Goal: Information Seeking & Learning: Learn about a topic

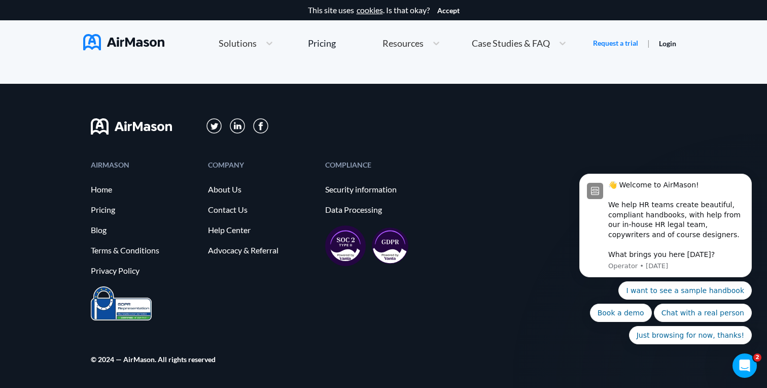
click at [386, 240] on img at bounding box center [390, 245] width 37 height 37
click at [315, 41] on div "Pricing" at bounding box center [322, 43] width 28 height 9
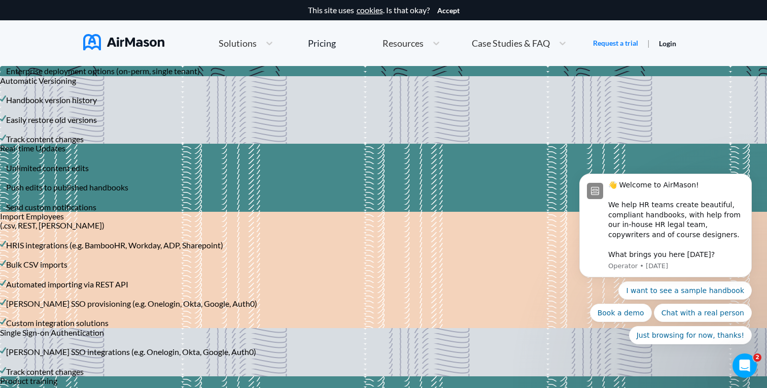
scroll to position [1788, 0]
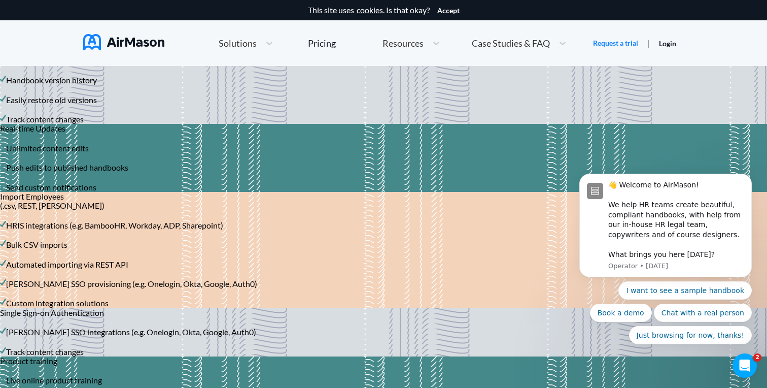
click at [315, 41] on div "Pricing" at bounding box center [322, 43] width 28 height 9
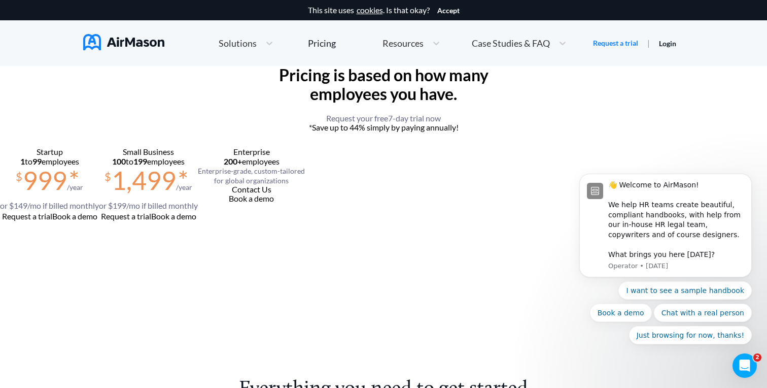
click at [315, 41] on div "Pricing" at bounding box center [322, 43] width 28 height 9
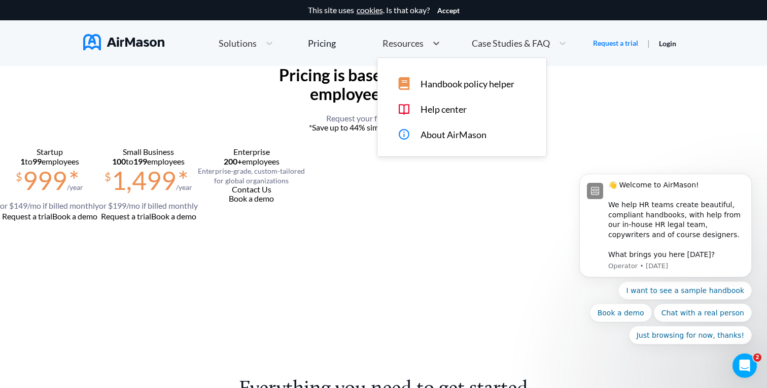
click at [410, 45] on span "Resources" at bounding box center [403, 43] width 41 height 9
click at [421, 79] on span "Handbook policy helper" at bounding box center [468, 84] width 94 height 11
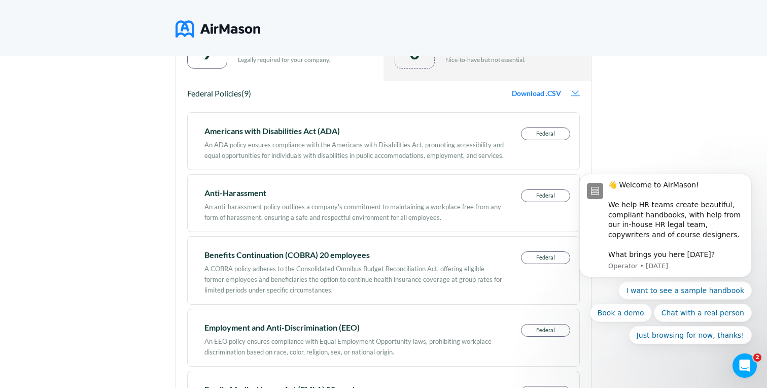
scroll to position [203, 0]
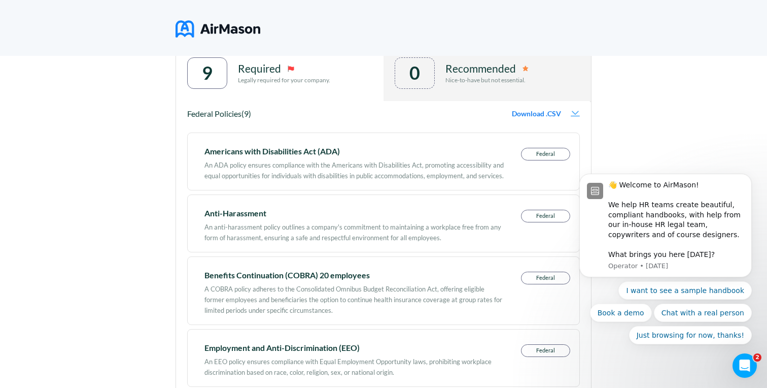
click at [550, 157] on p "Federal" at bounding box center [546, 154] width 48 height 12
click at [569, 114] on body "👋 Welcome to AirMason! We help HR teams create beautiful, compliant handbooks, …" at bounding box center [665, 227] width 195 height 257
click at [745, 174] on button "Dismiss notification" at bounding box center [748, 176] width 13 height 13
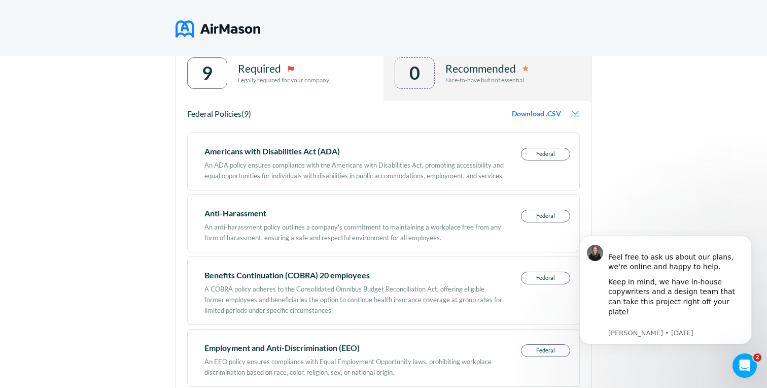
click at [575, 114] on img at bounding box center [575, 114] width 9 height 6
click at [744, 245] on button "Dismiss notification" at bounding box center [748, 238] width 13 height 13
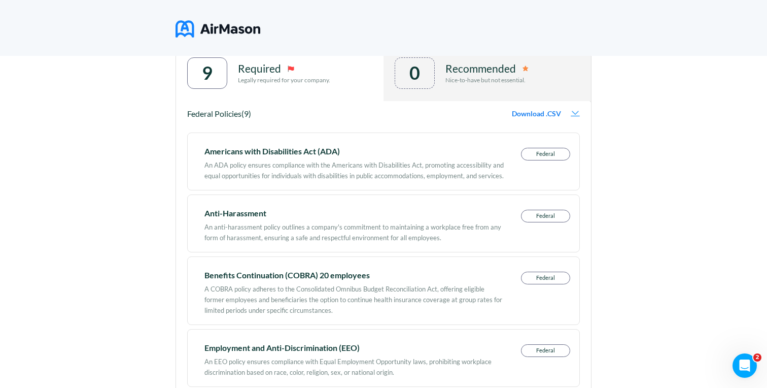
click at [572, 118] on div "Download .CSV Download .CSV" at bounding box center [546, 113] width 68 height 9
click at [575, 112] on img at bounding box center [575, 114] width 9 height 6
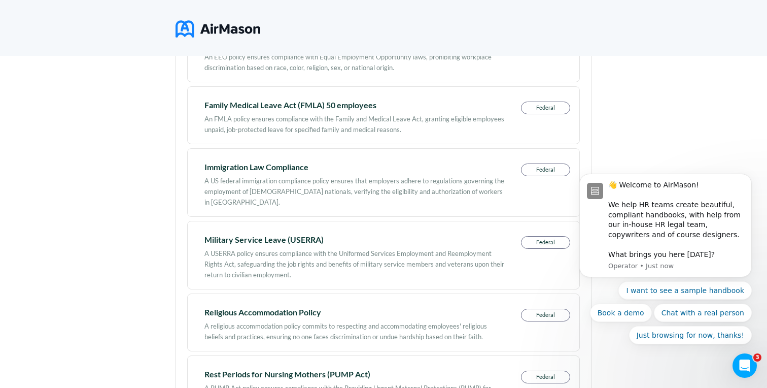
scroll to position [0, 0]
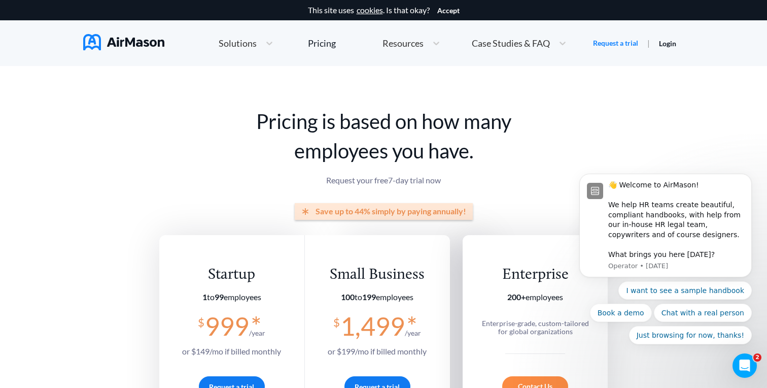
click at [336, 208] on span "Save up to 44% simply by paying annually!" at bounding box center [391, 211] width 151 height 9
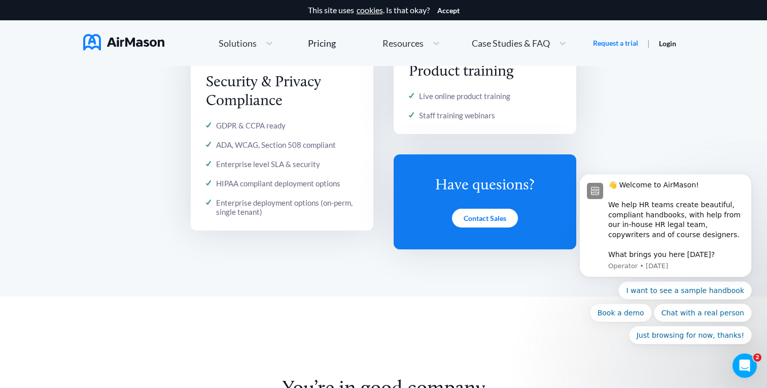
scroll to position [1644, 0]
click at [336, 208] on div "Enterprise deployment options (on-perm, single tenant)" at bounding box center [287, 206] width 142 height 18
click at [332, 204] on div "Enterprise deployment options (on-perm, single tenant)" at bounding box center [287, 206] width 142 height 18
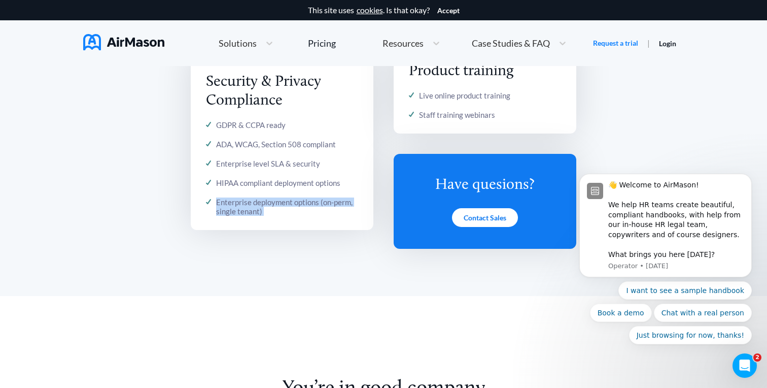
click at [332, 204] on div "Enterprise deployment options (on-perm, single tenant)" at bounding box center [287, 206] width 142 height 18
click at [313, 181] on div "HIPAA compliant deployment options" at bounding box center [278, 182] width 124 height 9
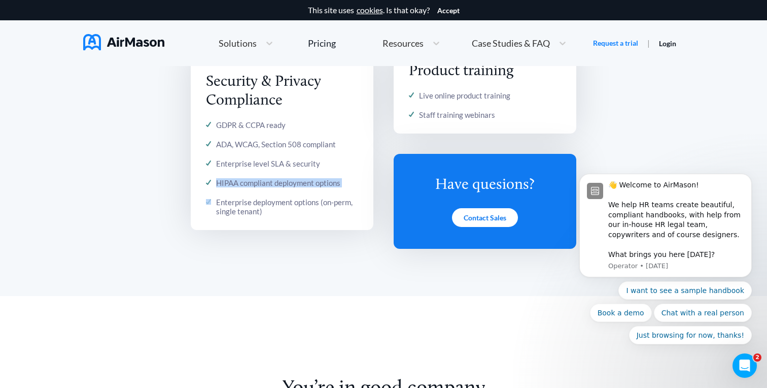
click at [313, 181] on div "HIPAA compliant deployment options" at bounding box center [278, 182] width 124 height 9
click at [291, 159] on div "Enterprise level SLA & security" at bounding box center [268, 163] width 104 height 9
click at [285, 144] on div "ADA, WCAG, Section 508 compliant" at bounding box center [276, 144] width 120 height 9
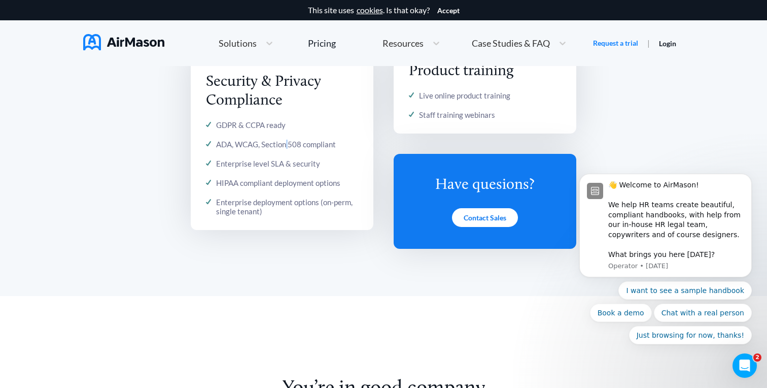
click at [285, 144] on div "ADA, WCAG, Section 508 compliant" at bounding box center [276, 144] width 120 height 9
click at [258, 126] on div "GDPR & CCPA ready" at bounding box center [251, 124] width 70 height 9
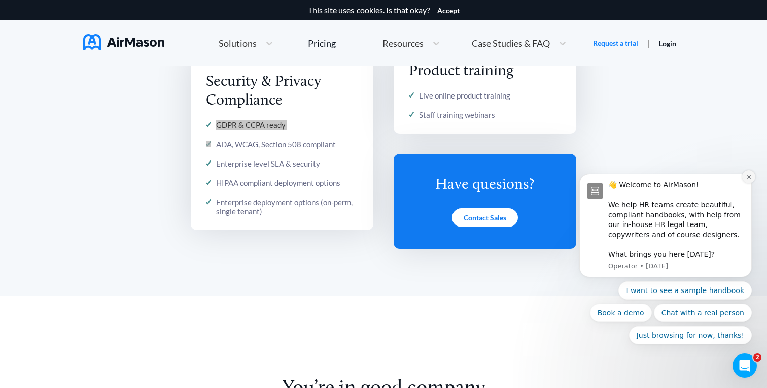
click at [753, 176] on button "Dismiss notification" at bounding box center [748, 176] width 13 height 13
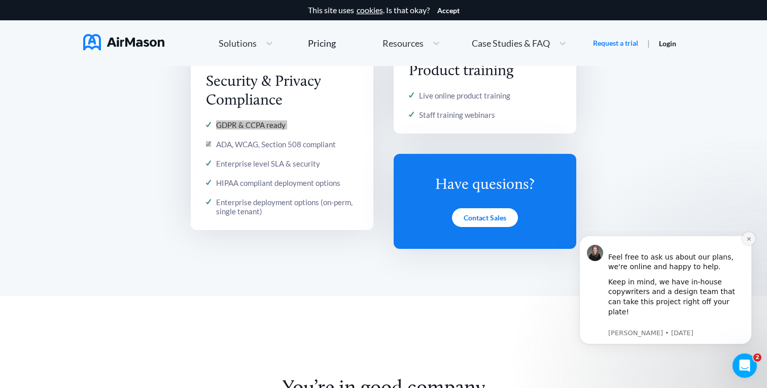
click at [753, 245] on button "Dismiss notification" at bounding box center [748, 238] width 13 height 13
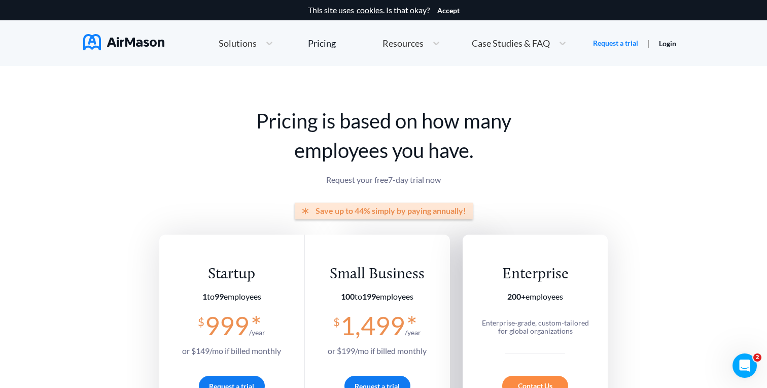
scroll to position [0, 0]
click at [331, 46] on div "Pricing" at bounding box center [322, 43] width 28 height 9
click at [251, 42] on span "Solutions" at bounding box center [238, 43] width 38 height 9
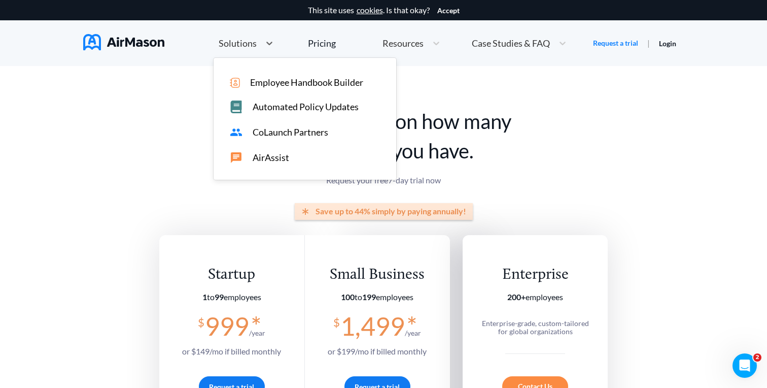
click at [249, 39] on span "Solutions" at bounding box center [238, 43] width 38 height 9
click at [250, 40] on span "Solutions" at bounding box center [238, 43] width 38 height 9
click at [260, 84] on span "Employee Handbook Builder" at bounding box center [306, 82] width 113 height 11
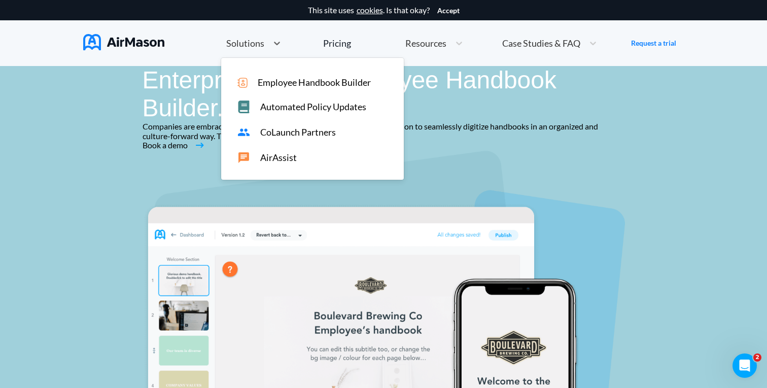
click at [259, 47] on span "Solutions" at bounding box center [245, 43] width 38 height 9
click at [271, 105] on span "Automated Policy Updates" at bounding box center [313, 106] width 106 height 11
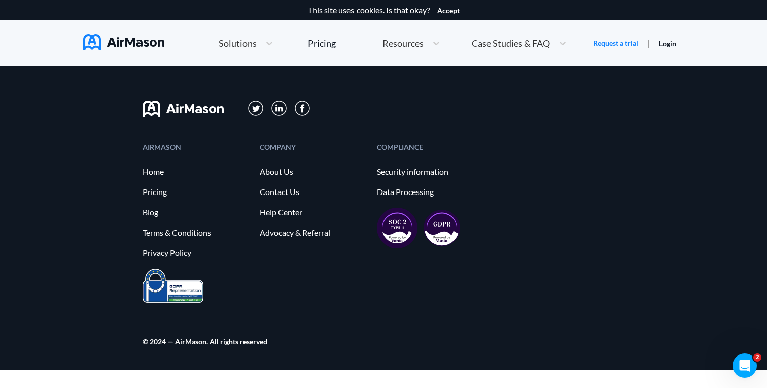
click at [258, 41] on div "Solutions" at bounding box center [237, 43] width 47 height 13
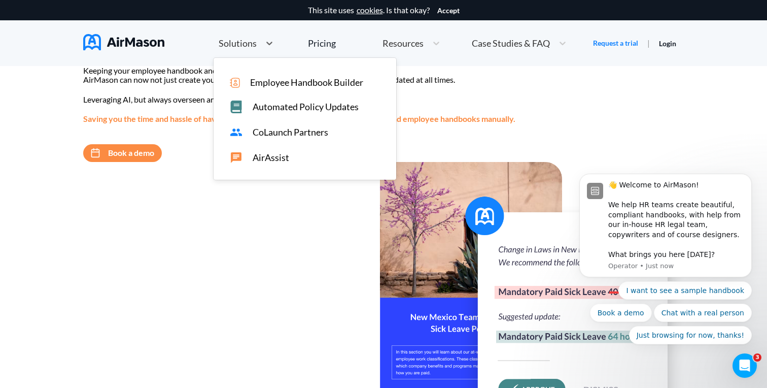
click at [267, 132] on span "CoLaunch Partners" at bounding box center [291, 132] width 76 height 11
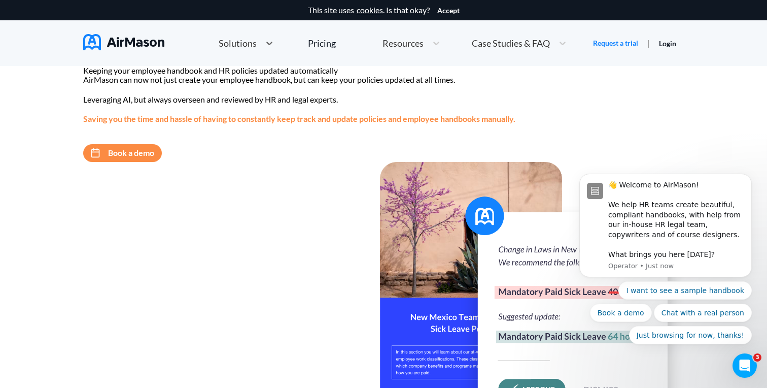
click at [271, 37] on div "Solutions" at bounding box center [246, 43] width 65 height 22
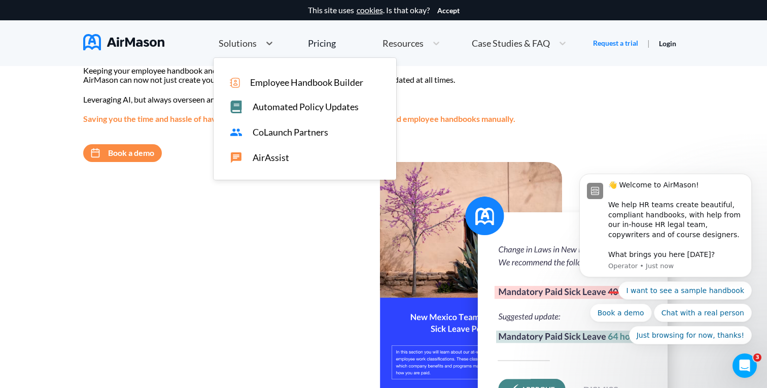
click at [268, 150] on div "AirAssist" at bounding box center [305, 155] width 183 height 17
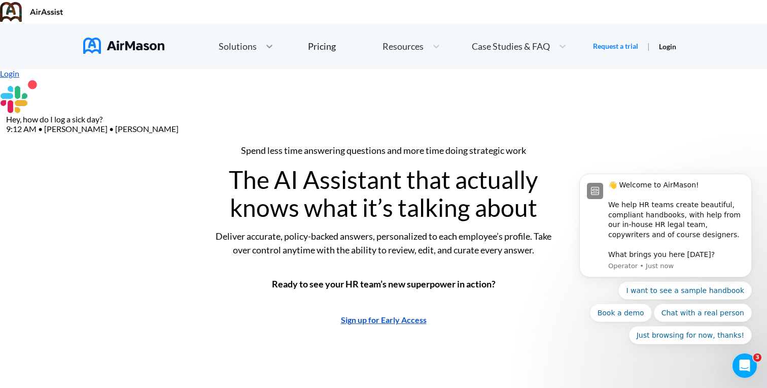
click at [264, 41] on icon at bounding box center [269, 46] width 10 height 10
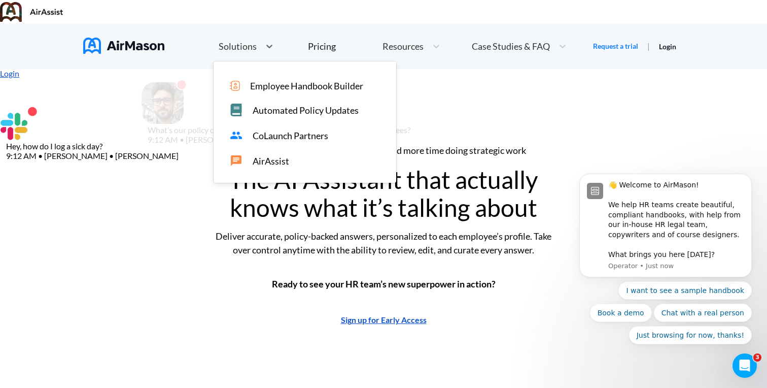
click at [253, 130] on span "CoLaunch Partners" at bounding box center [291, 135] width 76 height 11
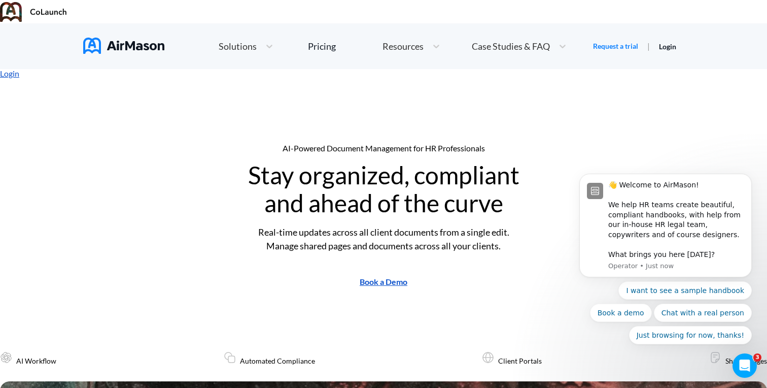
click at [635, 40] on div "Home Employee Handbook Builder Automated Policy Updates Solutions Pricing About…" at bounding box center [435, 46] width 500 height 28
click at [19, 69] on link "Login" at bounding box center [9, 74] width 19 height 10
